Goal: Information Seeking & Learning: Compare options

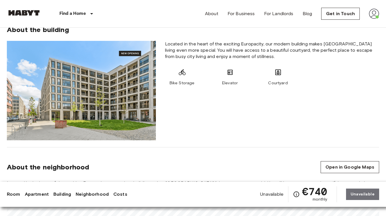
scroll to position [479, 0]
